Goal: Transaction & Acquisition: Purchase product/service

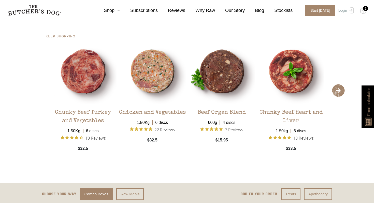
scroll to position [995, 0]
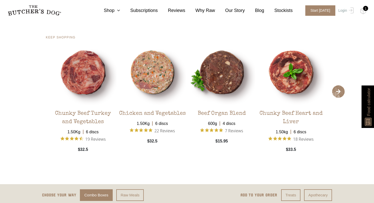
click at [341, 94] on span "›" at bounding box center [338, 91] width 13 height 13
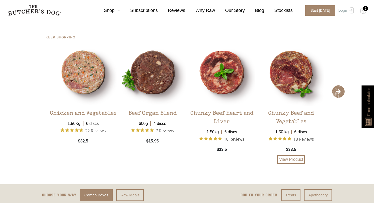
click at [288, 114] on div "Chunky Beef and Vegetables" at bounding box center [291, 116] width 67 height 21
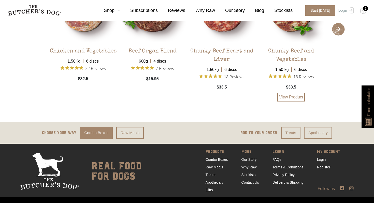
scroll to position [1072, 0]
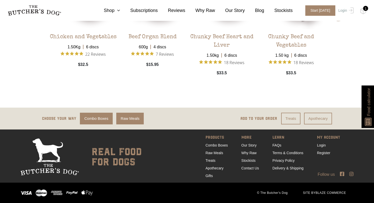
click at [127, 122] on link "Raw Meals" at bounding box center [130, 119] width 28 height 12
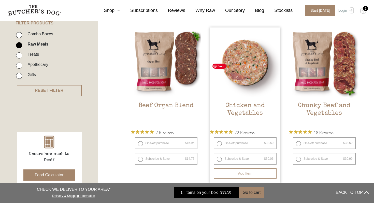
scroll to position [141, 0]
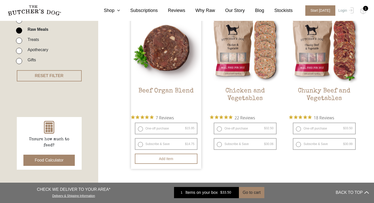
click at [166, 90] on h2 "Beef Organ Blend" at bounding box center [166, 99] width 71 height 24
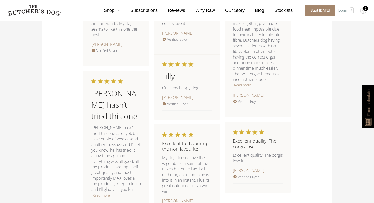
scroll to position [548, 0]
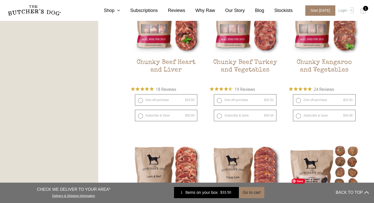
scroll to position [327, 0]
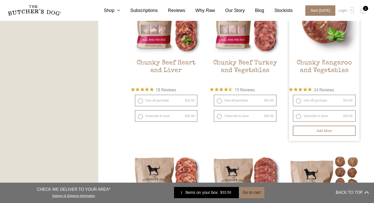
click at [321, 62] on h2 "Chunky Kangaroo and Vegetables" at bounding box center [324, 71] width 71 height 24
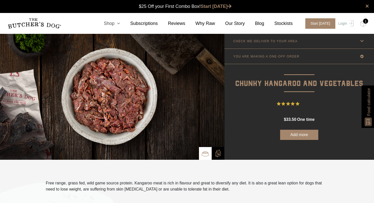
click at [118, 22] on icon at bounding box center [118, 23] width 6 height 5
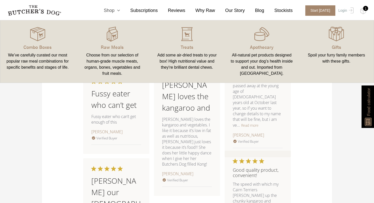
scroll to position [646, 0]
